Goal: Find specific page/section: Find specific page/section

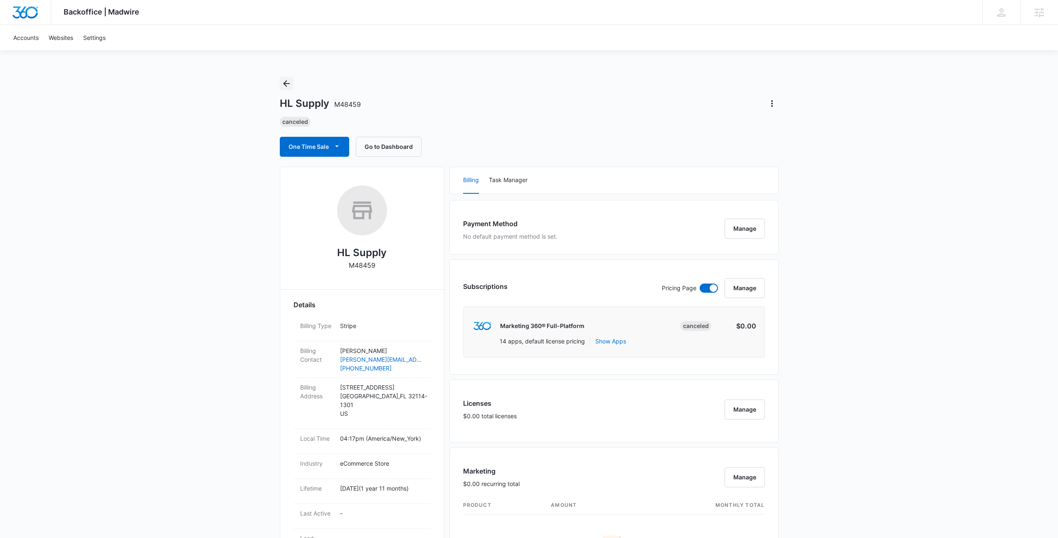
click at [286, 83] on icon "Back" at bounding box center [286, 83] width 7 height 7
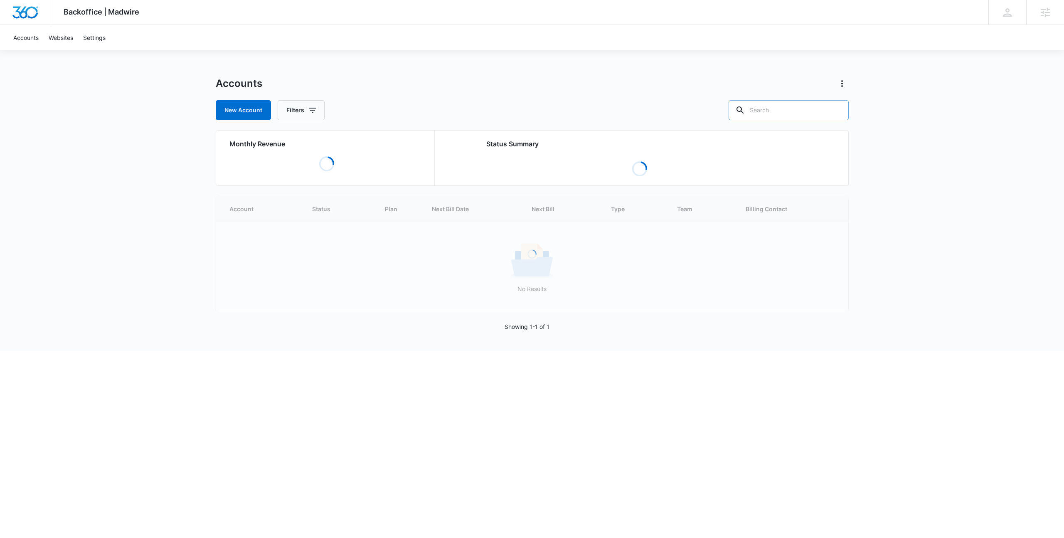
click at [786, 113] on input "text" at bounding box center [789, 110] width 120 height 20
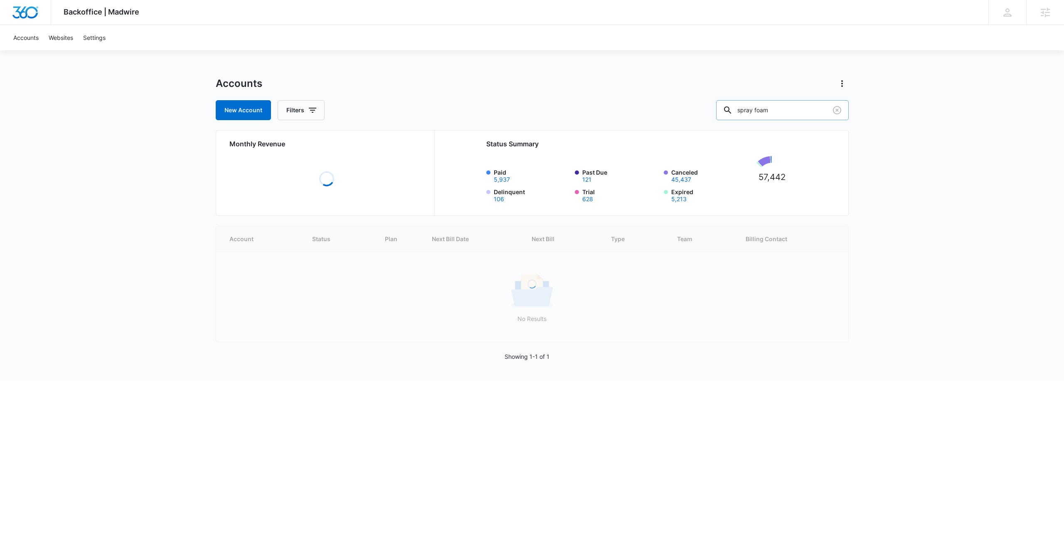
type input "spray foam"
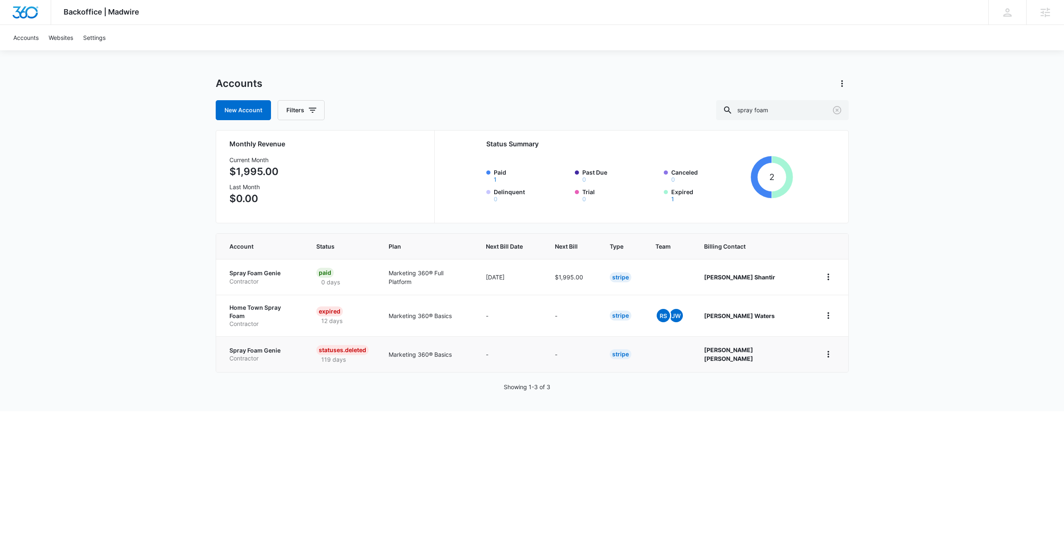
click at [252, 347] on p "Spray Foam Genie" at bounding box center [262, 350] width 67 height 8
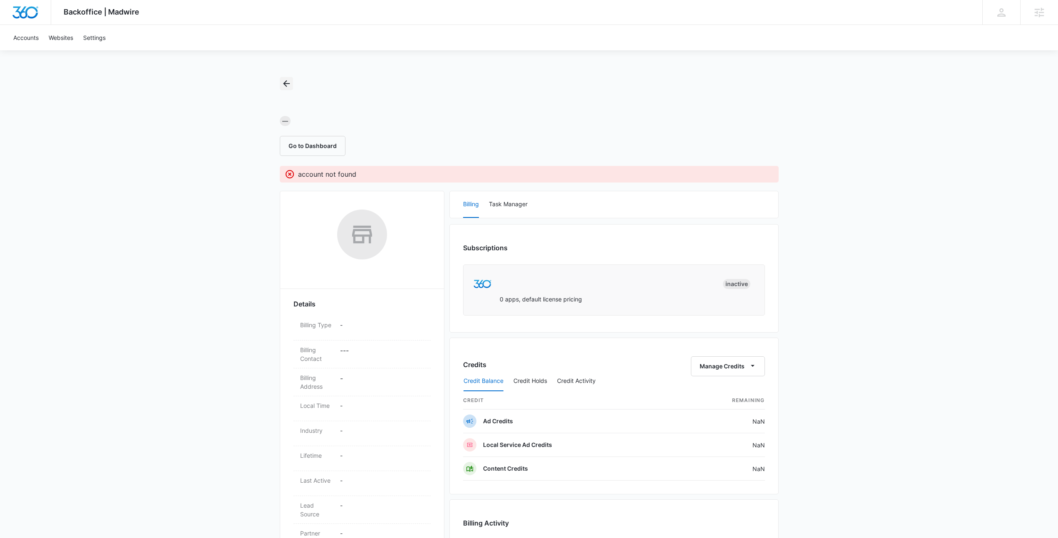
click at [286, 77] on button "Back" at bounding box center [286, 83] width 13 height 13
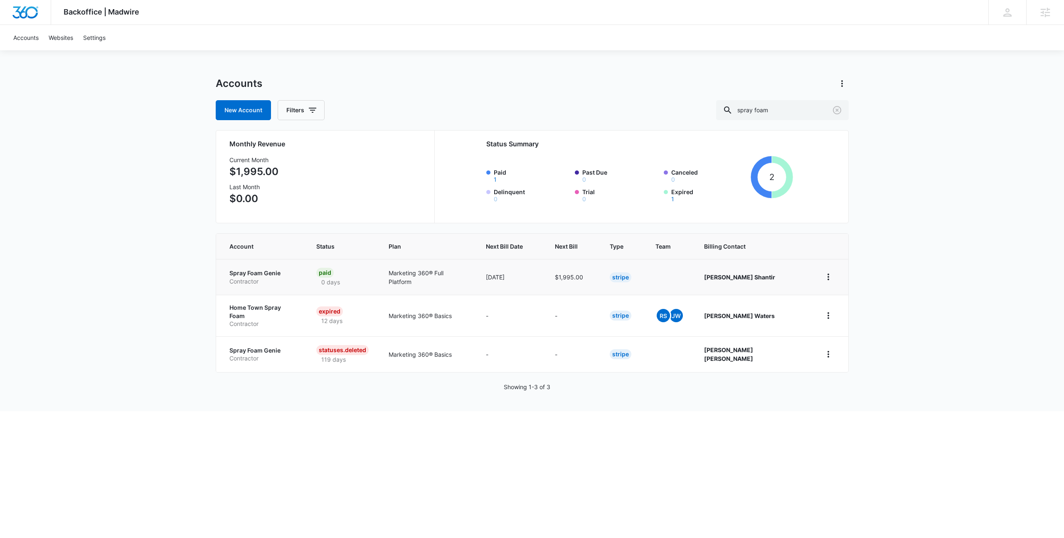
click at [247, 275] on p "Spray Foam Genie" at bounding box center [262, 273] width 67 height 8
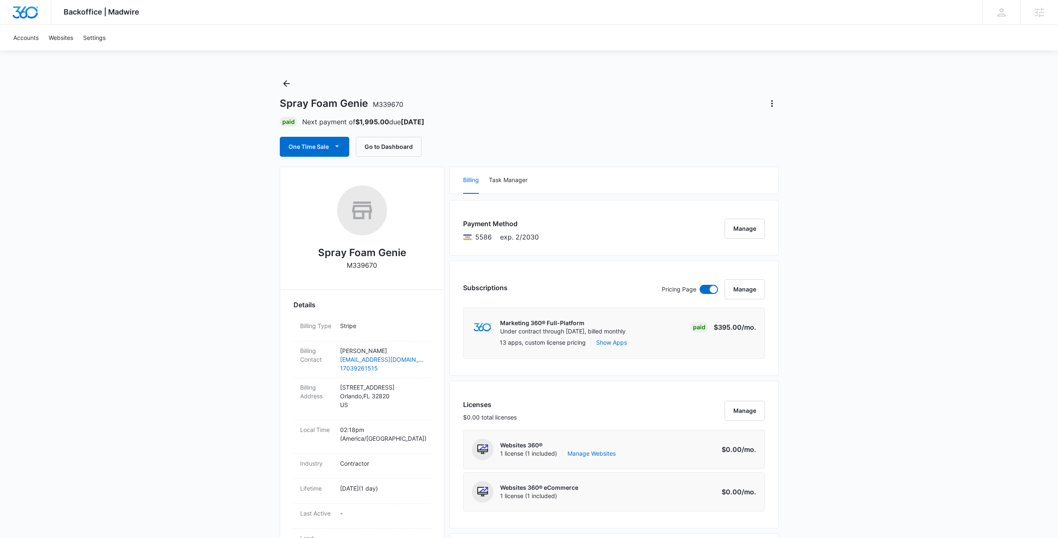
click at [358, 263] on p "M339670" at bounding box center [362, 265] width 30 height 10
copy p "M339670"
click at [285, 86] on icon "Back" at bounding box center [286, 84] width 10 height 10
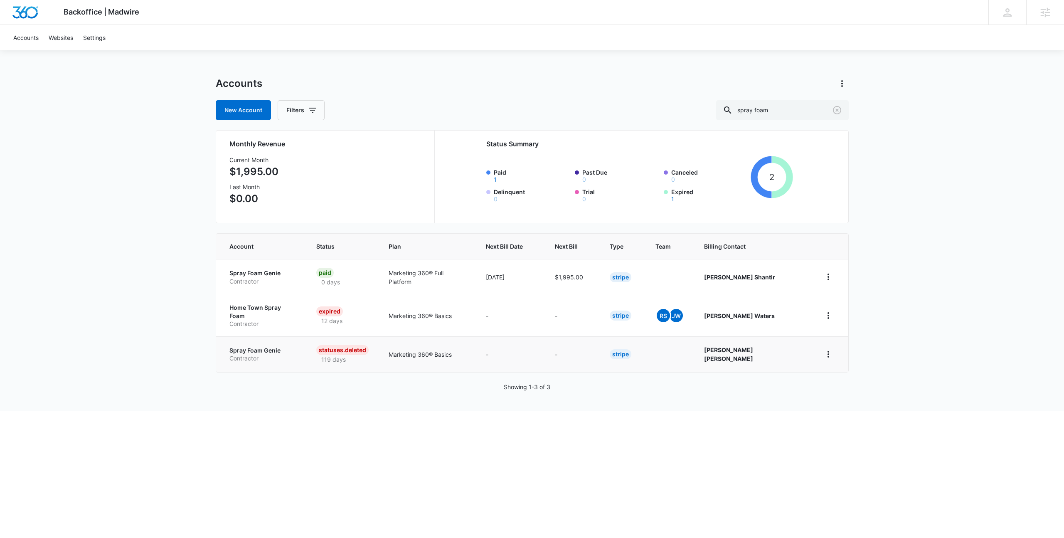
click at [265, 346] on p "Spray Foam Genie" at bounding box center [262, 350] width 67 height 8
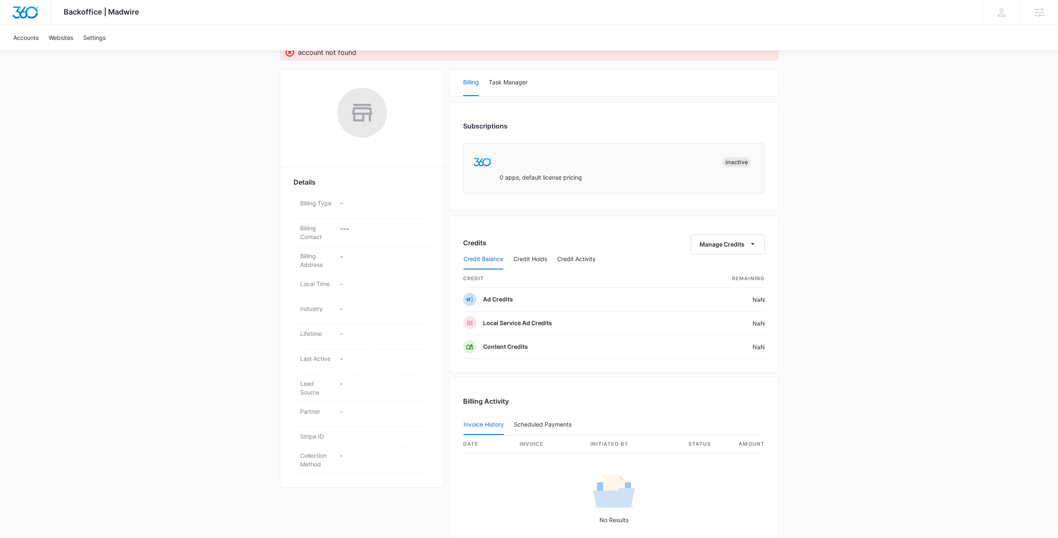
scroll to position [223, 0]
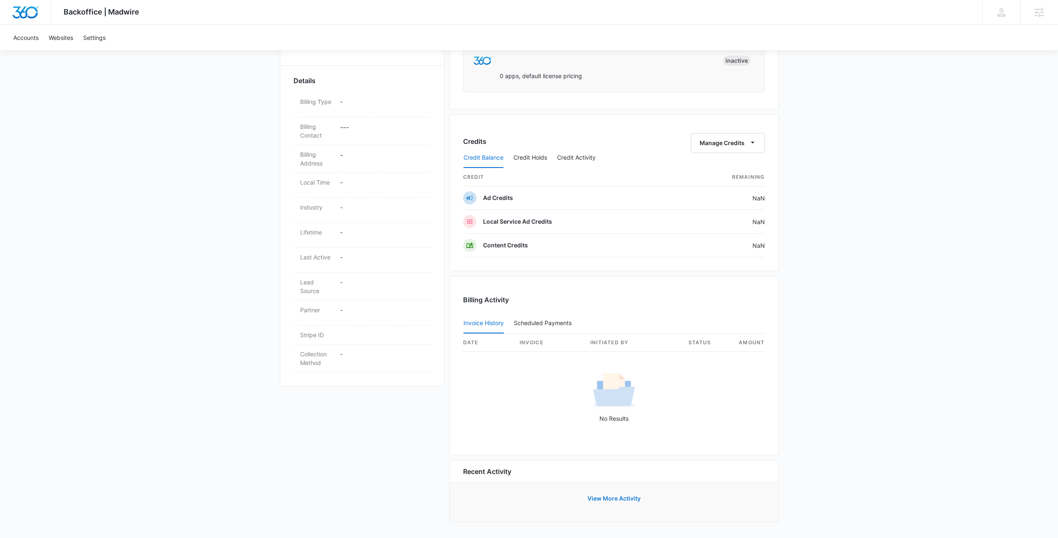
click at [606, 496] on button "View More Activity" at bounding box center [614, 498] width 70 height 20
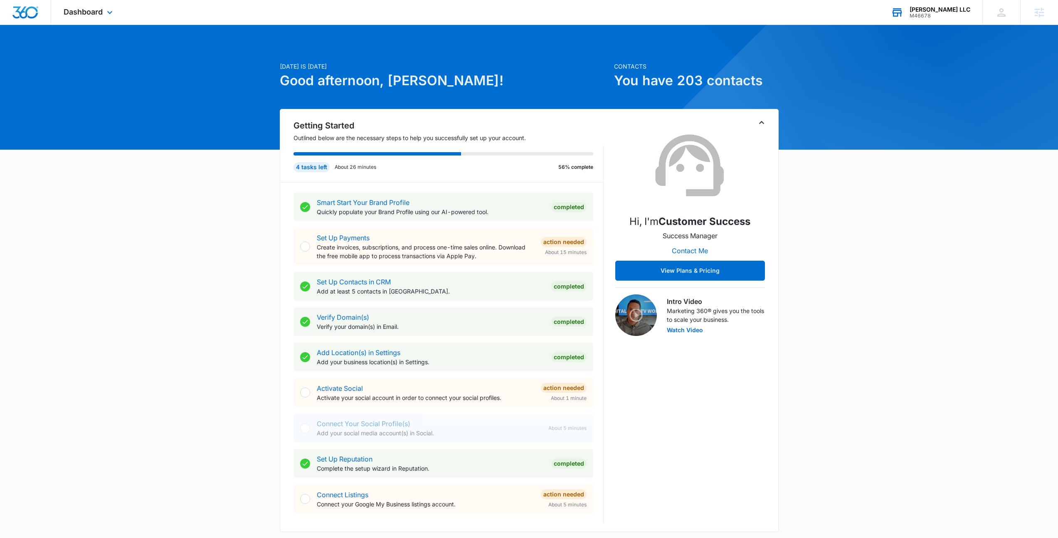
click at [928, 11] on div "Matzen Brandon LLC" at bounding box center [939, 9] width 61 height 7
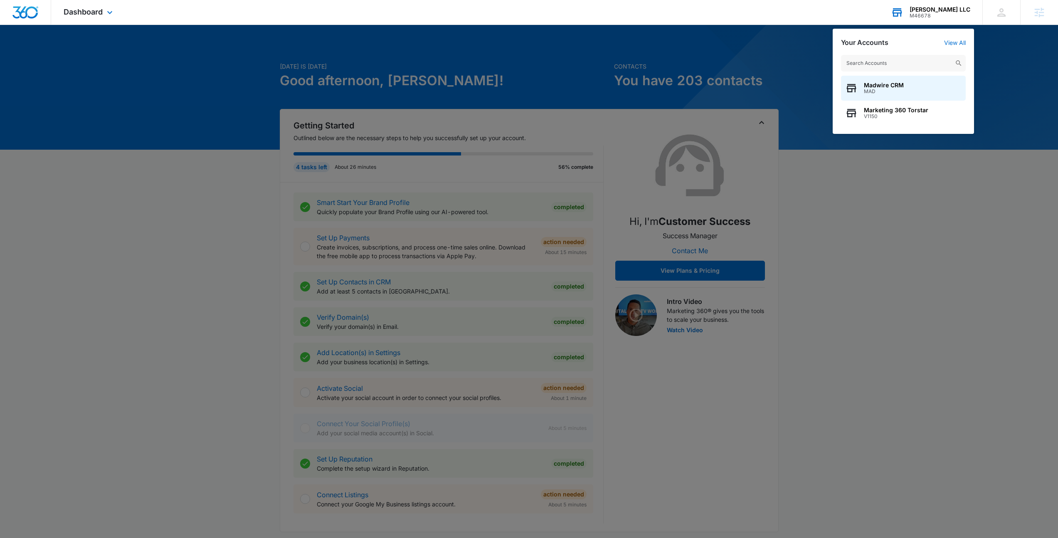
click at [899, 62] on input "text" at bounding box center [903, 63] width 125 height 17
type input "M339670"
click at [887, 87] on span "Spray Foam Genie" at bounding box center [890, 85] width 52 height 7
